Goal: Navigation & Orientation: Find specific page/section

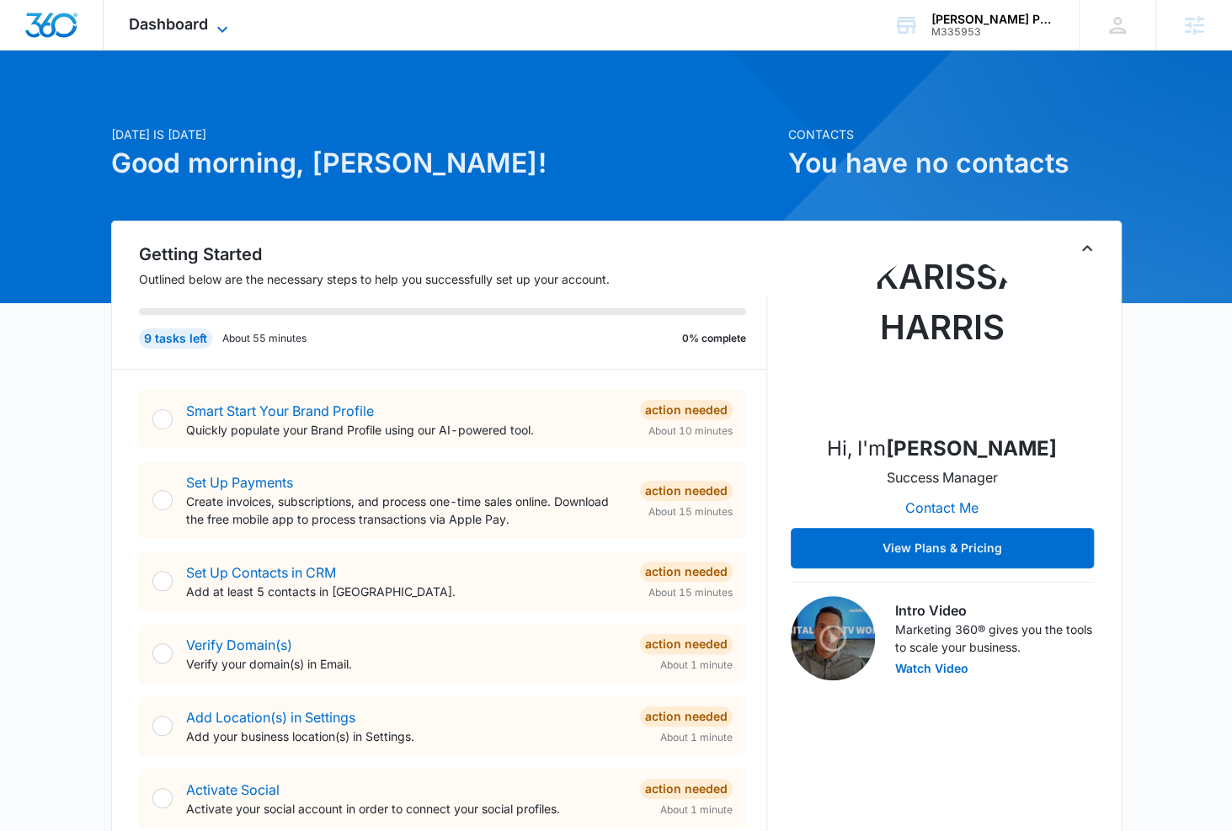
click at [180, 15] on span "Dashboard" at bounding box center [168, 24] width 79 height 18
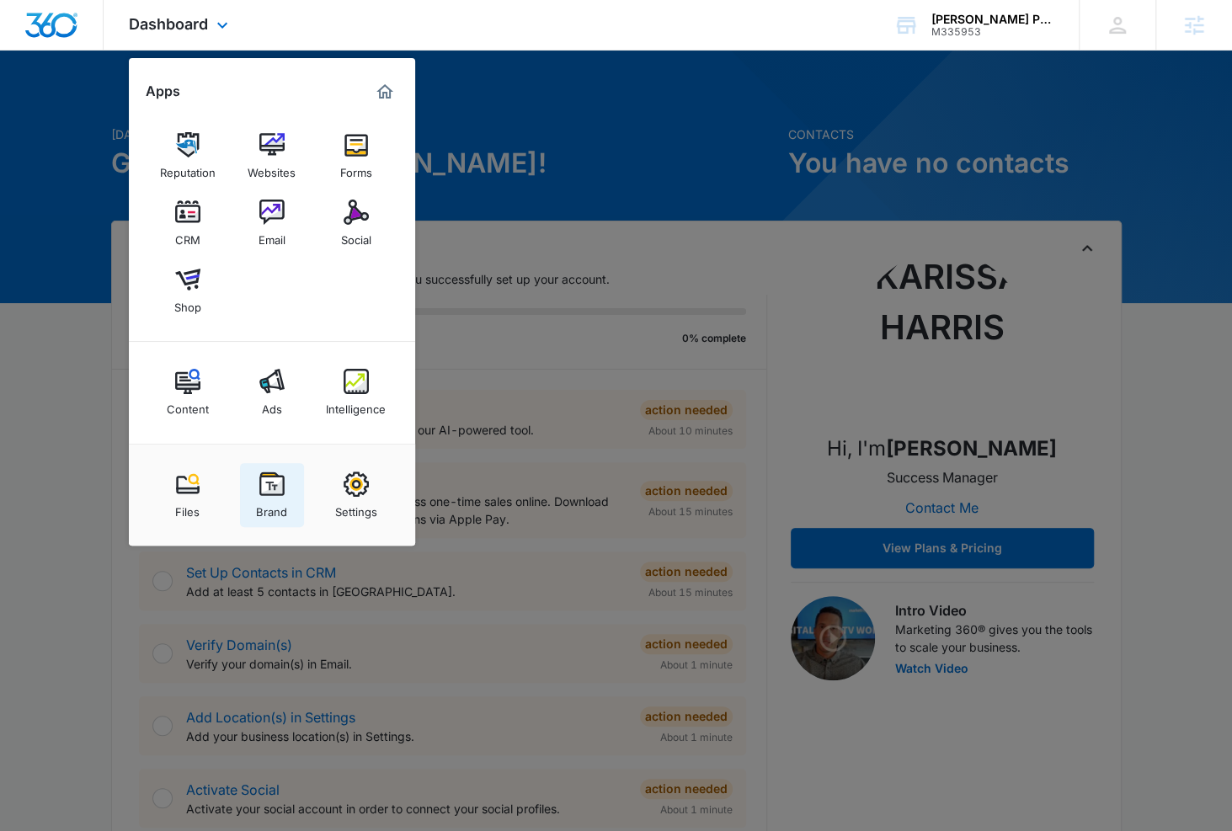
click at [269, 489] on img at bounding box center [271, 484] width 25 height 25
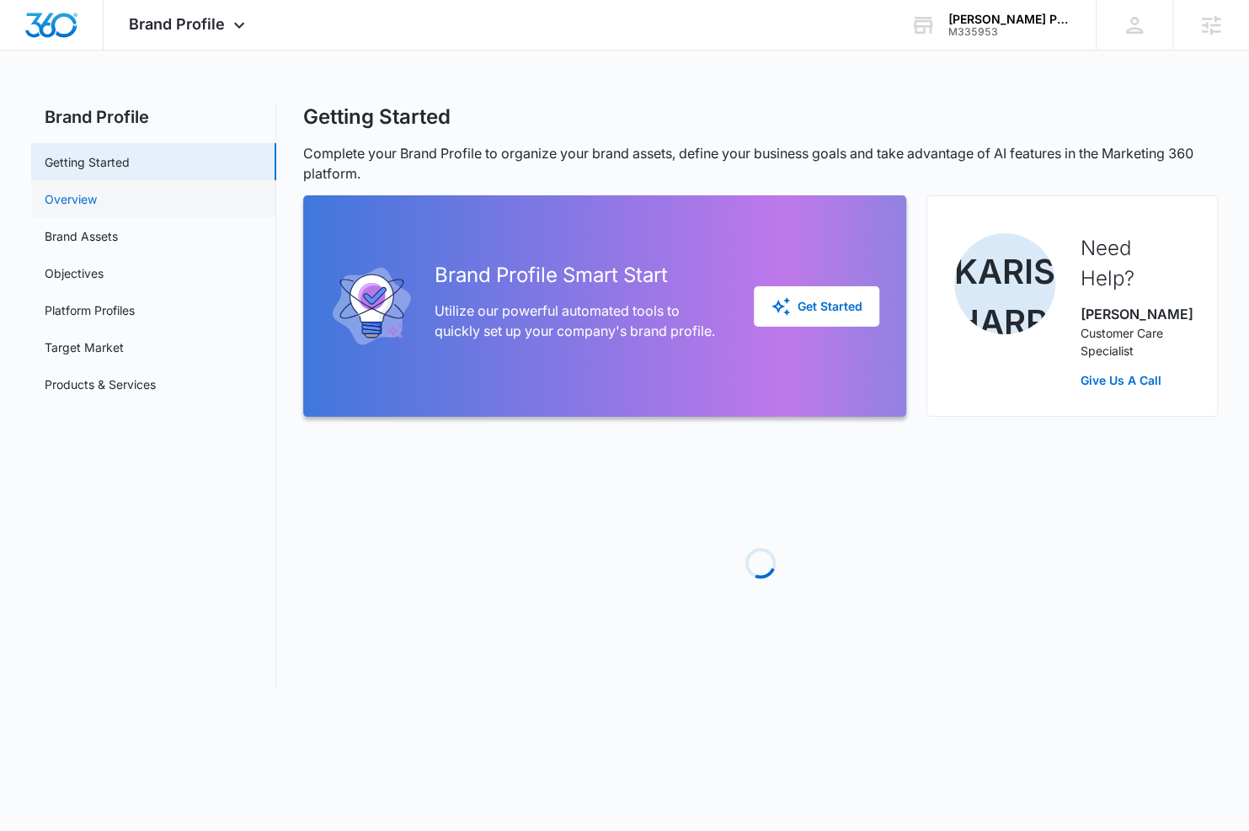
click at [97, 208] on link "Overview" at bounding box center [71, 199] width 52 height 18
